Goal: Submit feedback/report problem

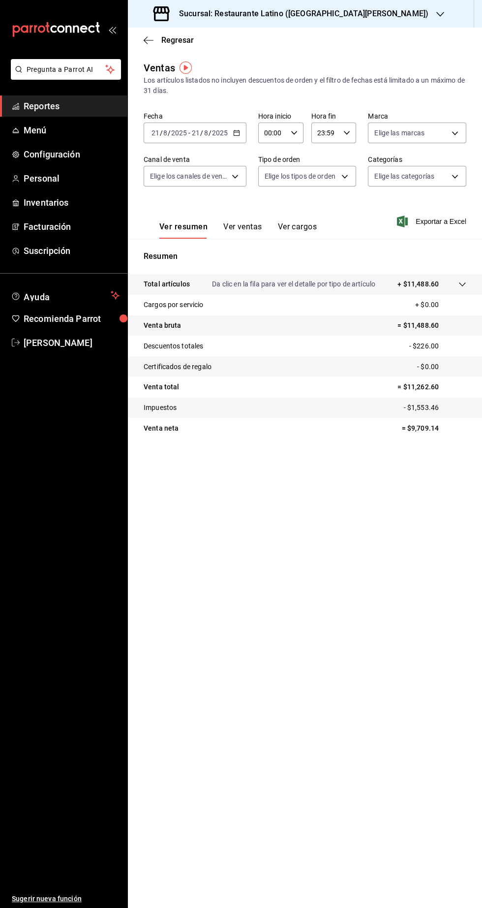
click at [86, 102] on span "Reportes" at bounding box center [72, 105] width 96 height 13
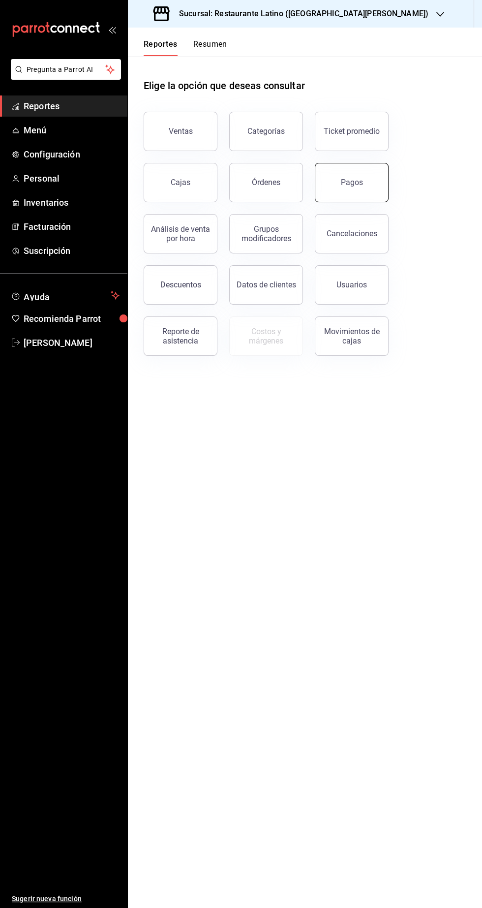
click at [348, 186] on div "Pagos" at bounding box center [352, 182] width 22 height 9
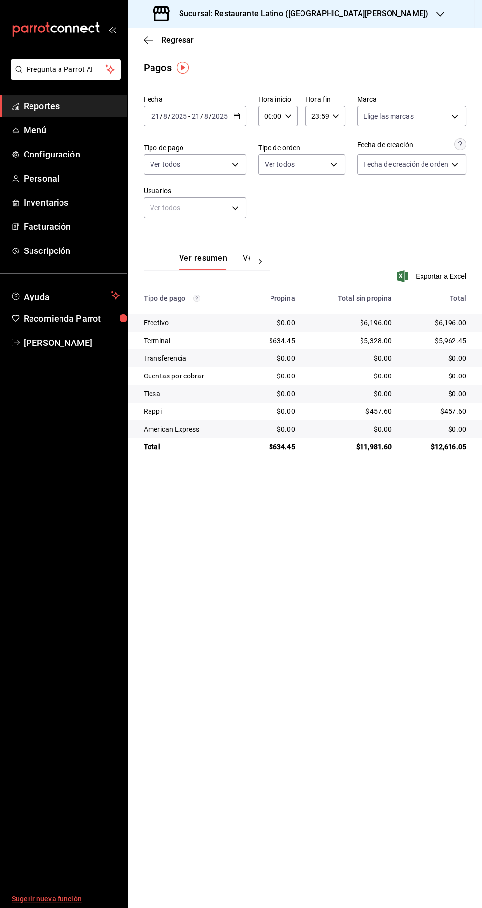
click at [7, 896] on link "Sugerir nueva función" at bounding box center [63, 899] width 127 height 18
